Goal: Task Accomplishment & Management: Manage account settings

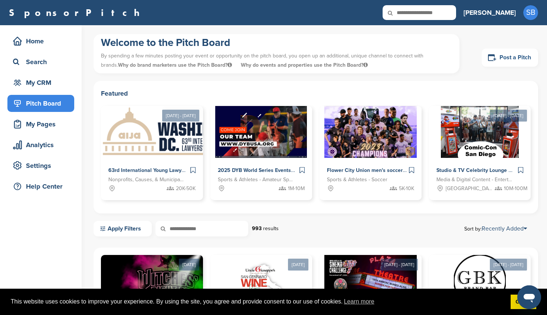
click at [505, 55] on link "Post a Pitch" at bounding box center [510, 58] width 56 height 18
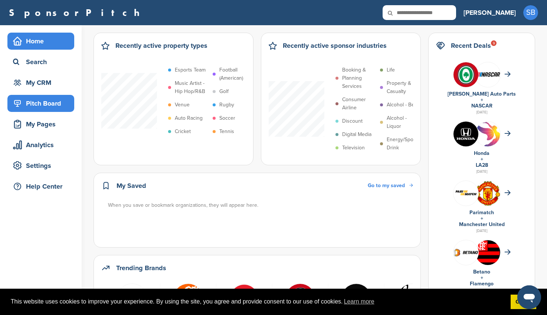
click at [34, 96] on div "Pitch Board" at bounding box center [40, 103] width 67 height 17
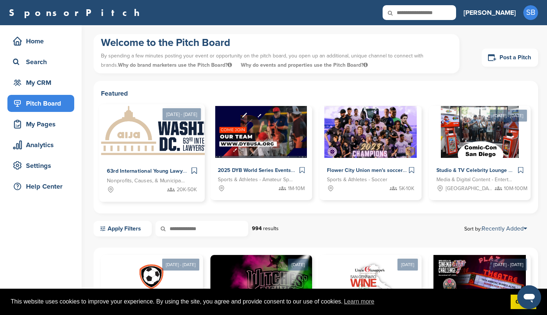
click at [143, 159] on div "63rd International Young Lawyers' Congress Nonprofits, Causes, & Municipalities…" at bounding box center [151, 180] width 105 height 44
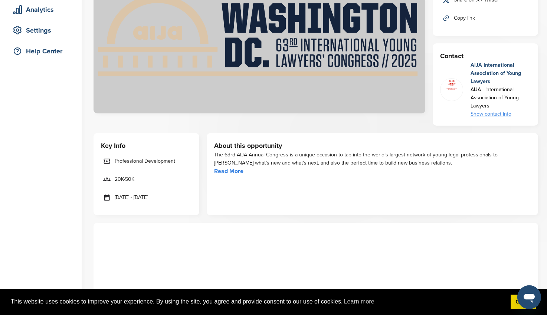
scroll to position [148, 0]
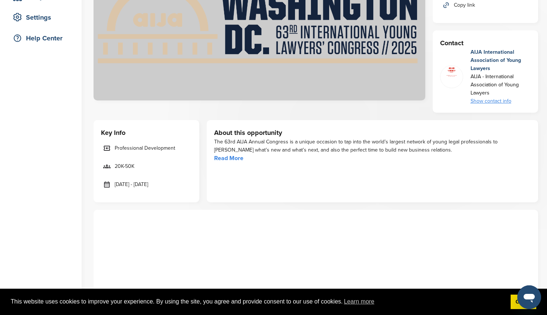
click at [233, 157] on link "Read More" at bounding box center [228, 158] width 29 height 7
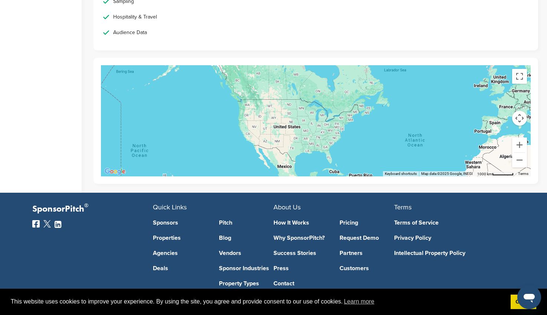
scroll to position [1421, 0]
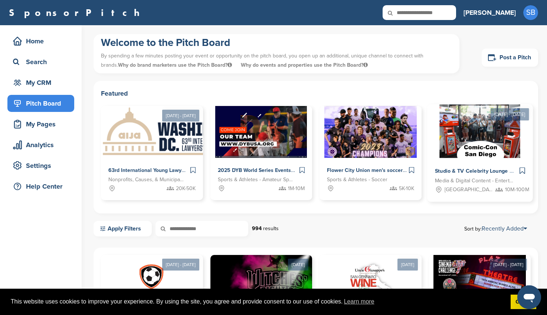
click at [453, 160] on div "Studio & TV Celebrity Lounge @ Comic-Con San Diego. Over 300 of today's hottest…" at bounding box center [479, 180] width 105 height 44
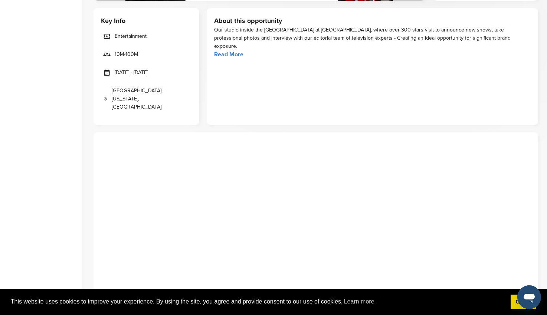
scroll to position [223, 0]
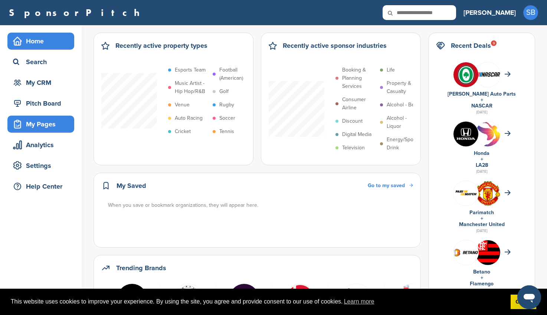
click at [42, 119] on div "My Pages" at bounding box center [42, 124] width 63 height 13
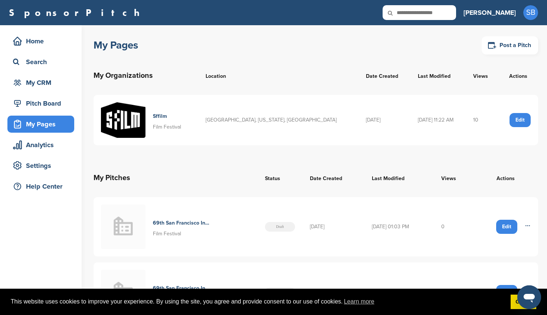
click at [523, 122] on div "Edit" at bounding box center [519, 120] width 21 height 14
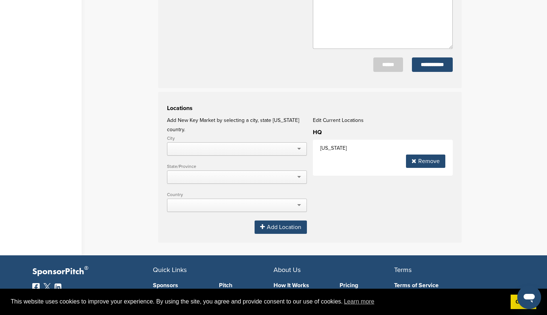
scroll to position [371, 0]
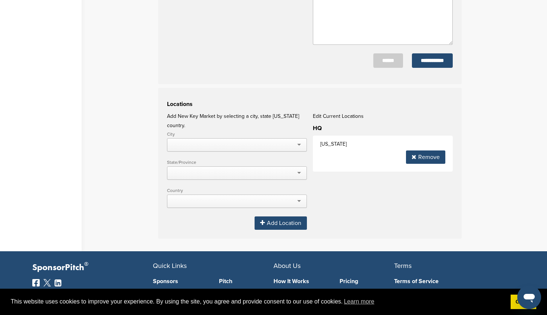
click at [246, 138] on div at bounding box center [237, 144] width 140 height 13
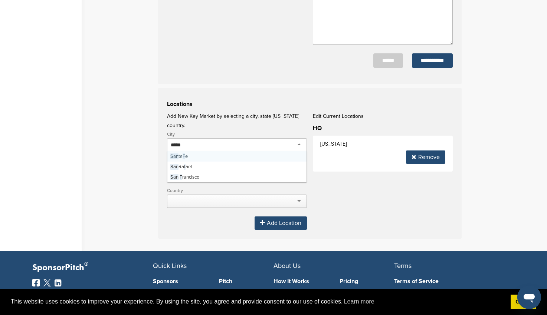
type input "******"
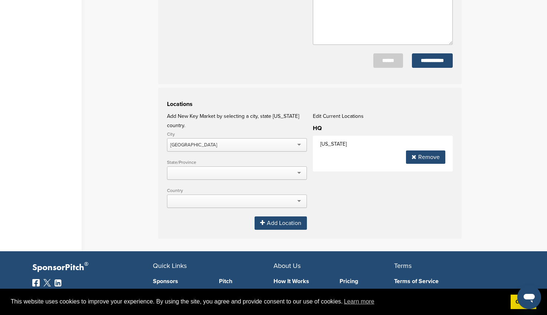
click at [279, 217] on div "Add Location" at bounding box center [280, 223] width 52 height 13
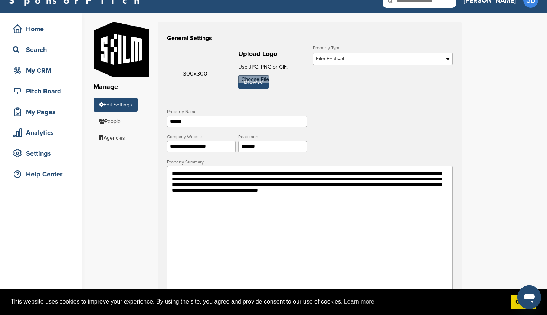
scroll to position [0, 0]
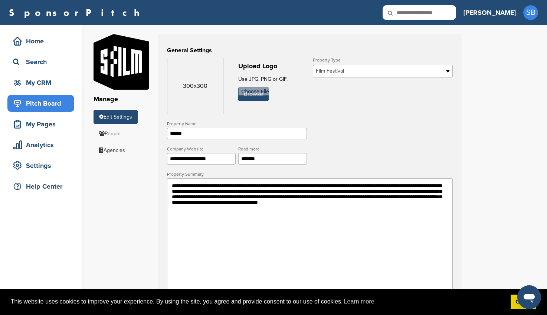
click at [45, 99] on div "Pitch Board" at bounding box center [42, 103] width 63 height 13
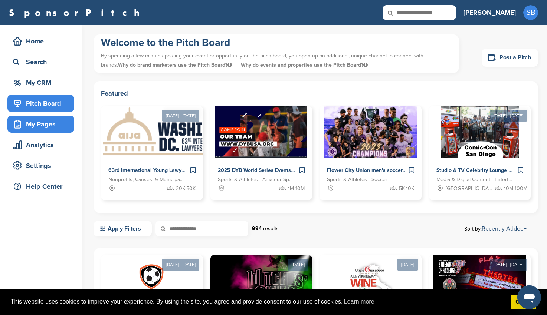
click at [33, 127] on div "My Pages" at bounding box center [42, 124] width 63 height 13
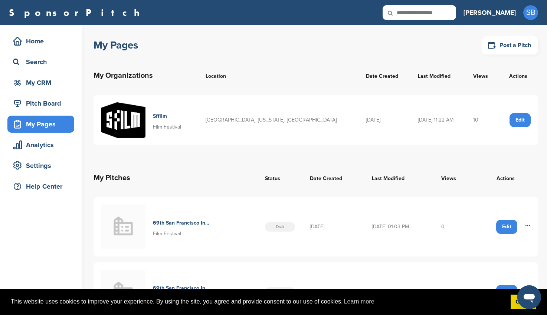
click at [253, 120] on td "[GEOGRAPHIC_DATA], [US_STATE], [GEOGRAPHIC_DATA]" at bounding box center [278, 120] width 160 height 50
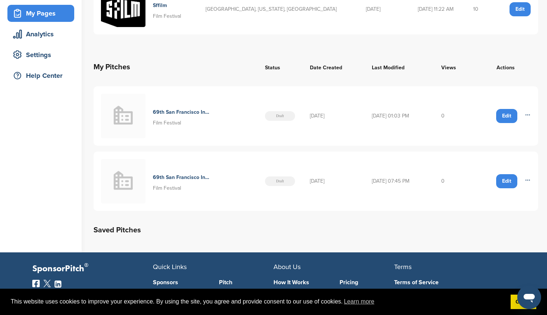
scroll to position [111, 0]
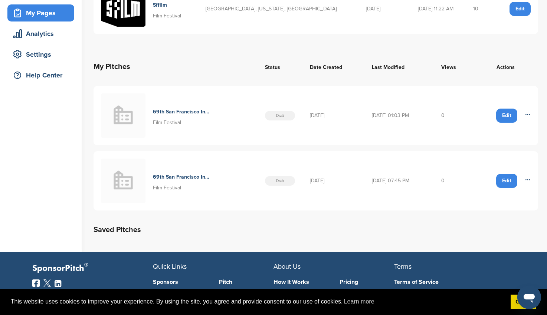
click at [503, 119] on div "Edit" at bounding box center [506, 116] width 21 height 14
click at [500, 115] on div "Edit" at bounding box center [506, 116] width 21 height 14
click at [507, 116] on div "Edit" at bounding box center [506, 116] width 21 height 14
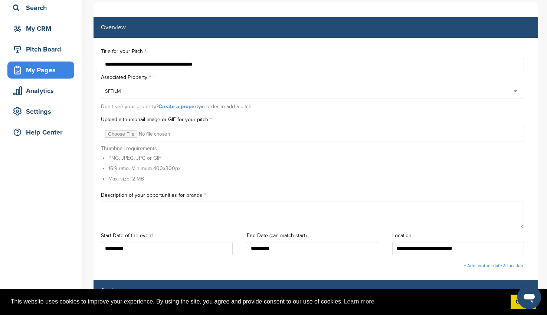
scroll to position [111, 0]
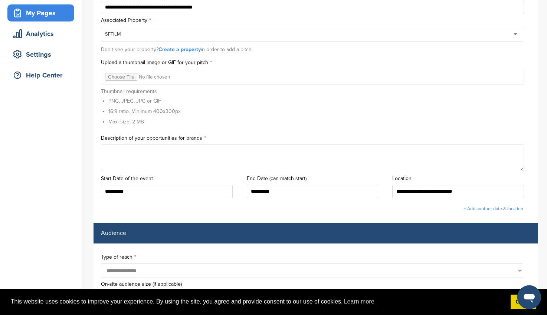
click at [222, 152] on textarea at bounding box center [312, 158] width 423 height 27
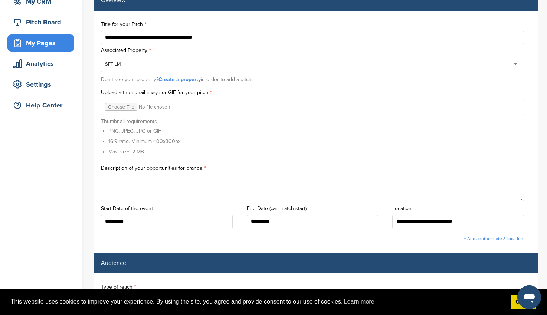
scroll to position [37, 0]
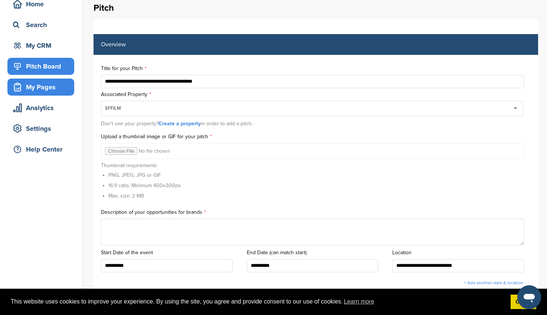
click at [29, 65] on div "Pitch Board" at bounding box center [42, 66] width 63 height 13
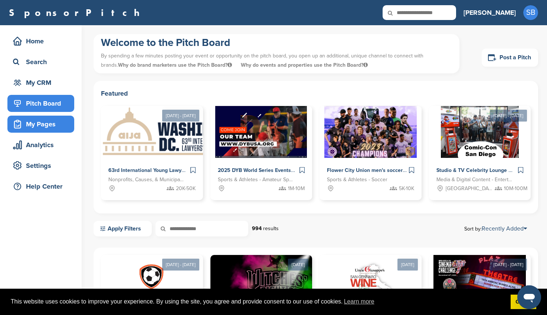
click at [34, 124] on div "My Pages" at bounding box center [42, 124] width 63 height 13
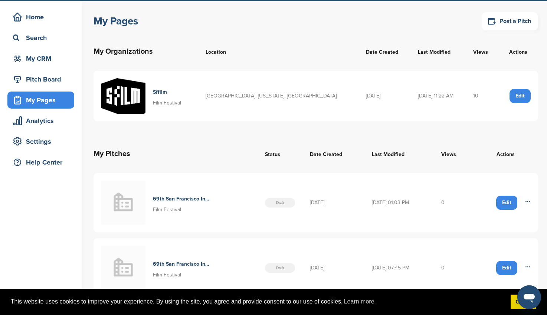
scroll to position [37, 0]
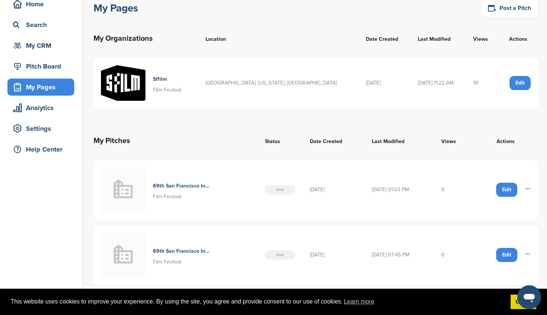
click at [513, 188] on div "Edit" at bounding box center [506, 190] width 21 height 14
click at [505, 188] on div "Edit" at bounding box center [506, 190] width 21 height 14
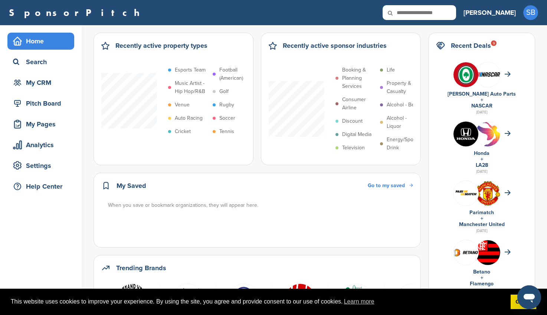
click at [46, 112] on div "Pitch Board" at bounding box center [40, 103] width 67 height 17
click at [49, 128] on div "My Pages" at bounding box center [42, 124] width 63 height 13
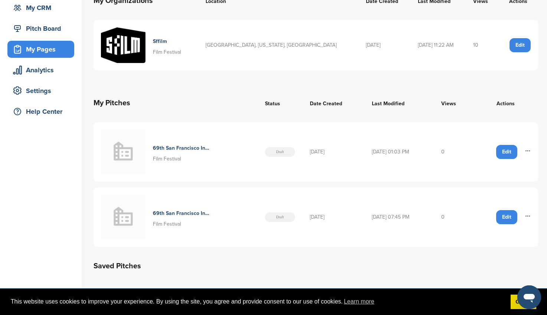
scroll to position [74, 0]
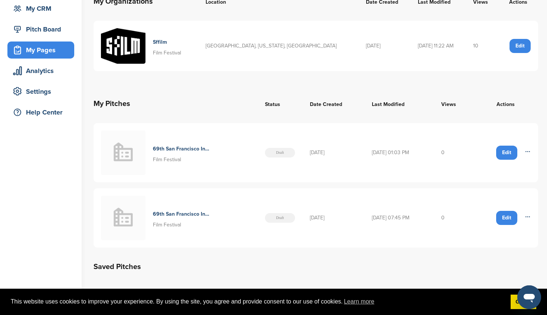
click at [502, 156] on div "Edit" at bounding box center [506, 153] width 21 height 14
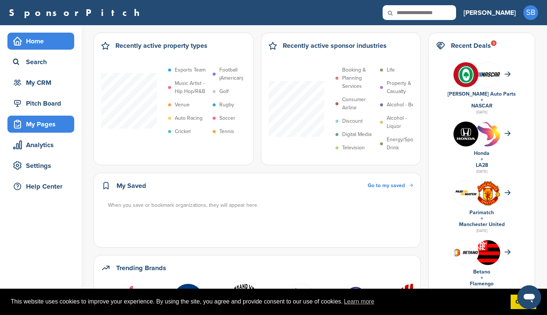
click at [48, 131] on div "My Pages" at bounding box center [42, 124] width 63 height 13
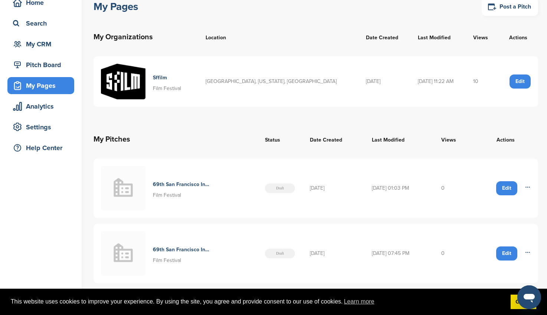
scroll to position [74, 0]
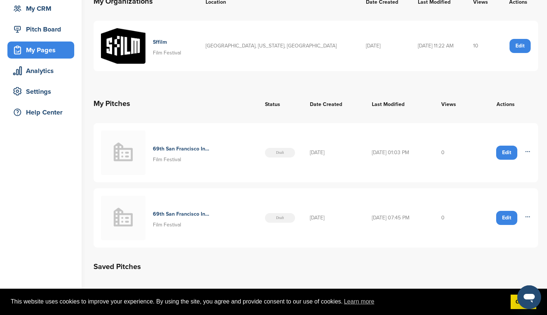
click at [516, 217] on div "Edit" at bounding box center [506, 218] width 21 height 14
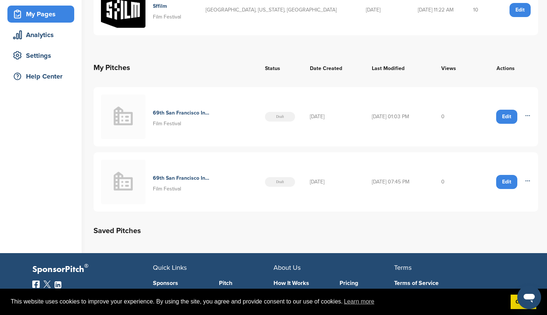
scroll to position [185, 0]
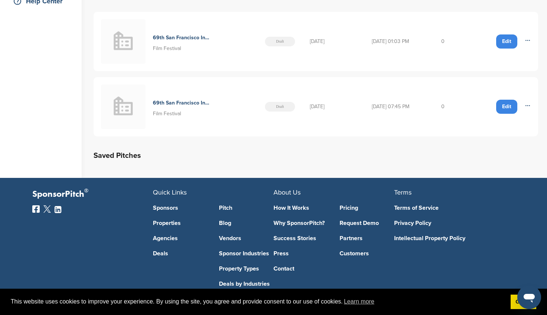
click at [502, 110] on div "Edit" at bounding box center [506, 107] width 21 height 14
